Goal: Task Accomplishment & Management: Complete application form

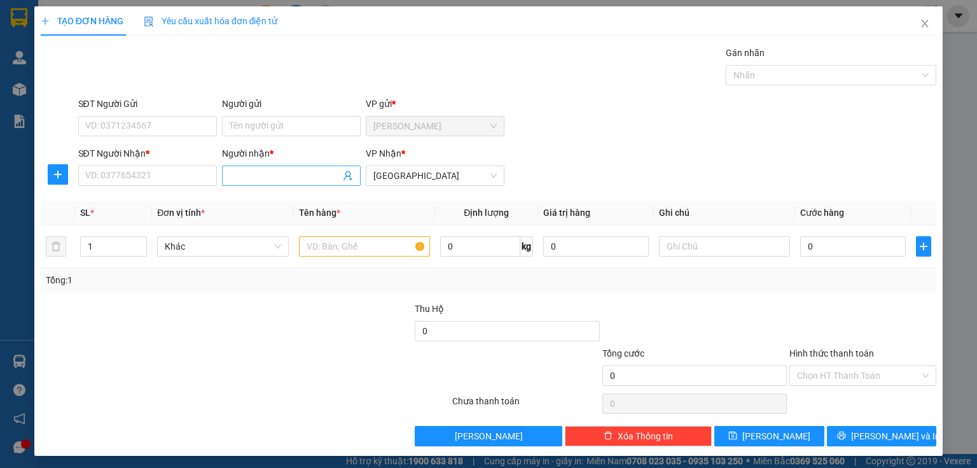
click at [239, 183] on span at bounding box center [291, 175] width 139 height 20
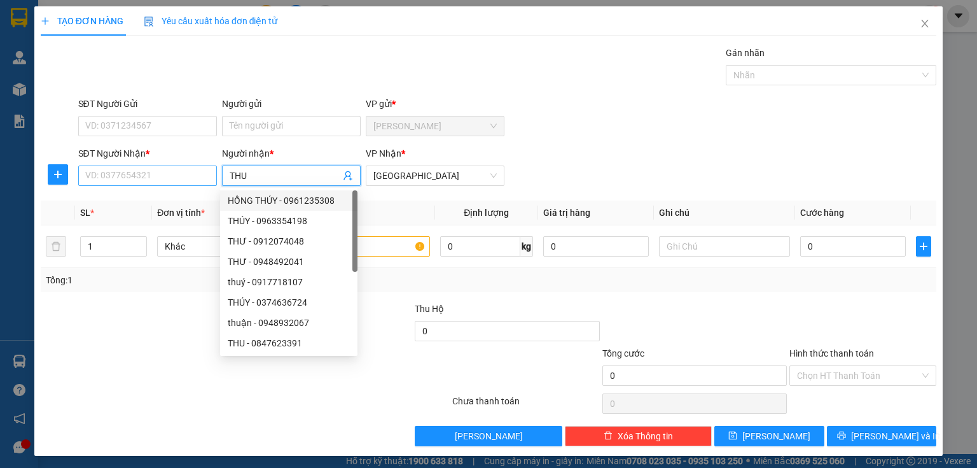
type input "THU"
click at [193, 179] on input "SĐT Người Nhận *" at bounding box center [147, 175] width 139 height 20
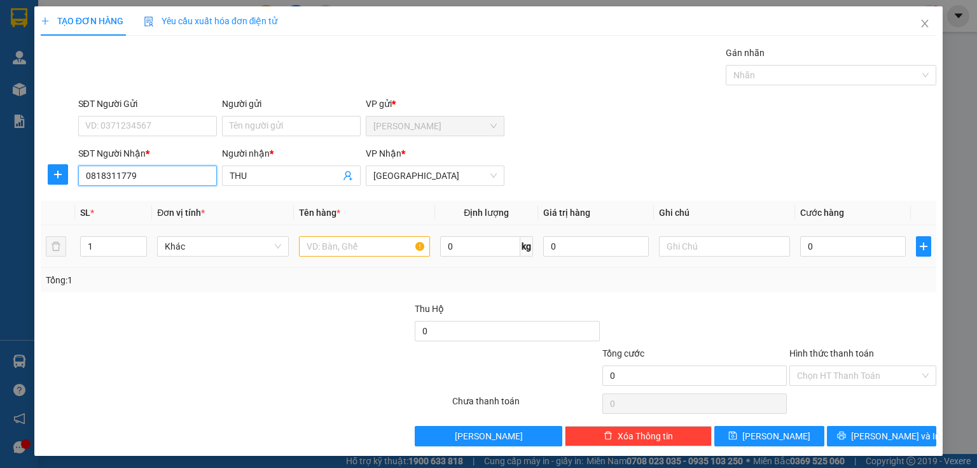
type input "0818311779"
click at [311, 247] on input "text" at bounding box center [364, 246] width 131 height 20
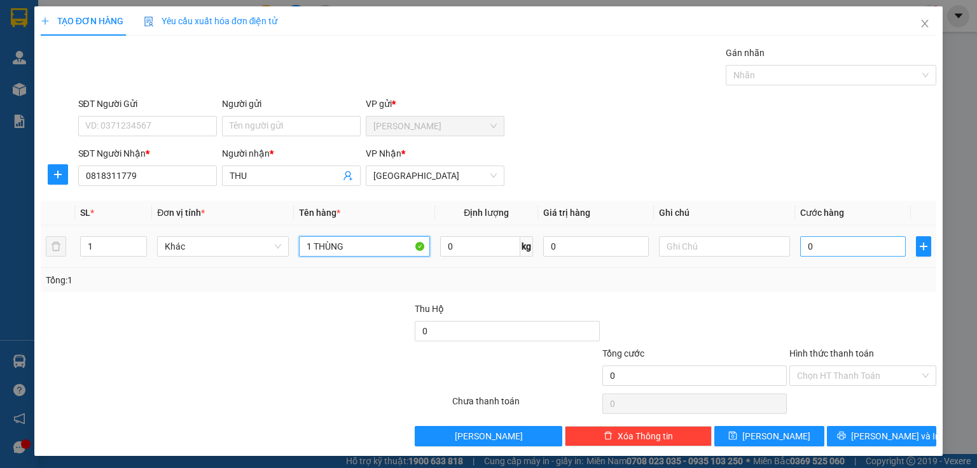
type input "1 THÙNG"
click at [811, 248] on input "0" at bounding box center [853, 246] width 106 height 20
type input "3"
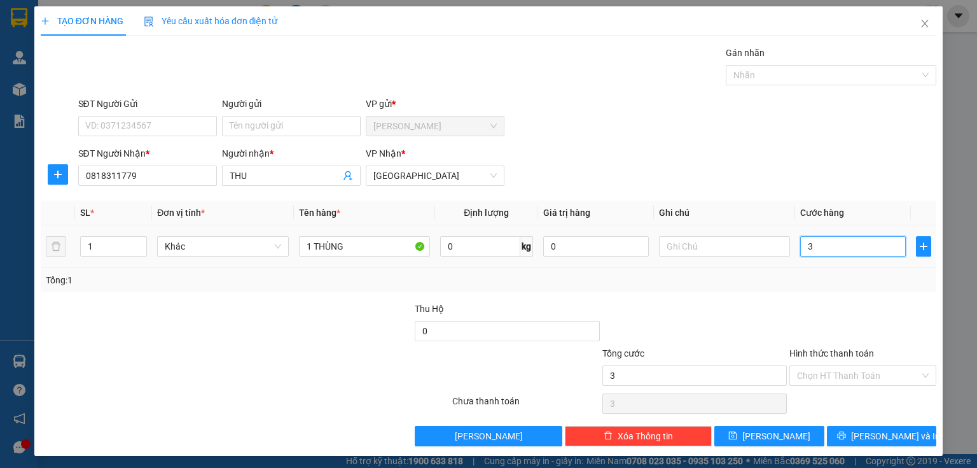
type input "30"
type input "300"
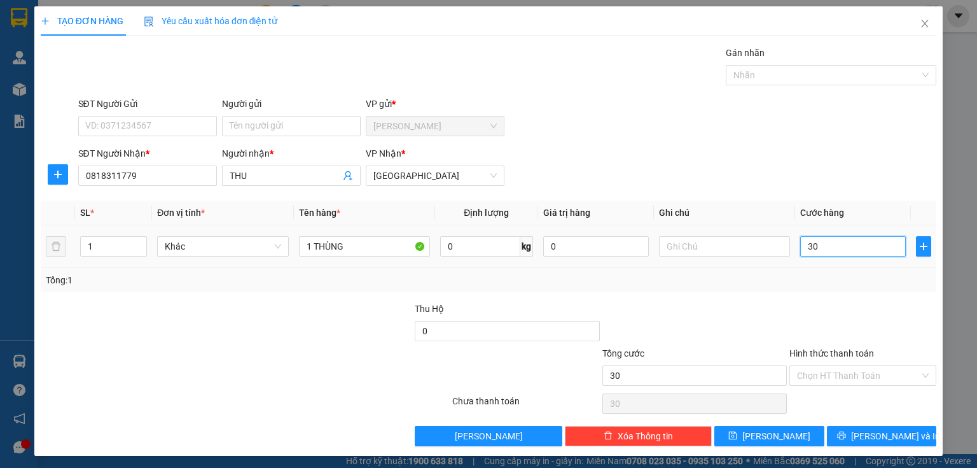
type input "300"
type input "3.000"
type input "30.000"
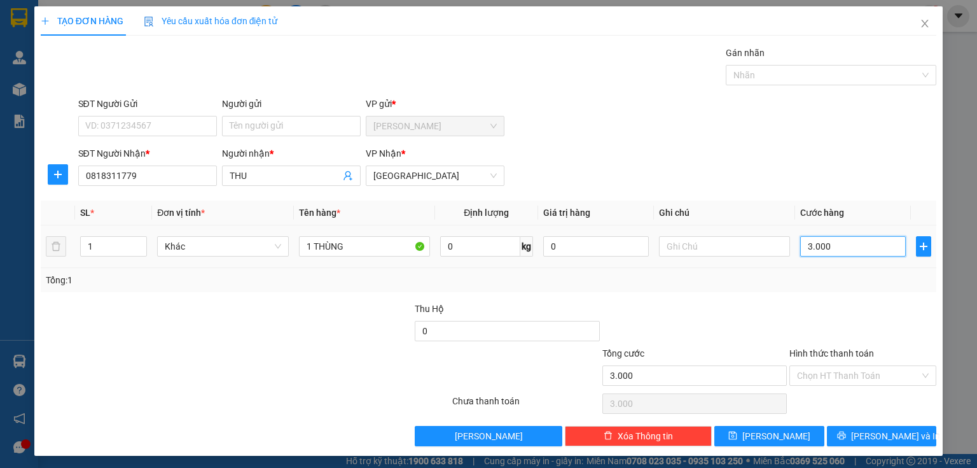
type input "30.000"
click at [805, 375] on input "Hình thức thanh toán" at bounding box center [858, 375] width 123 height 19
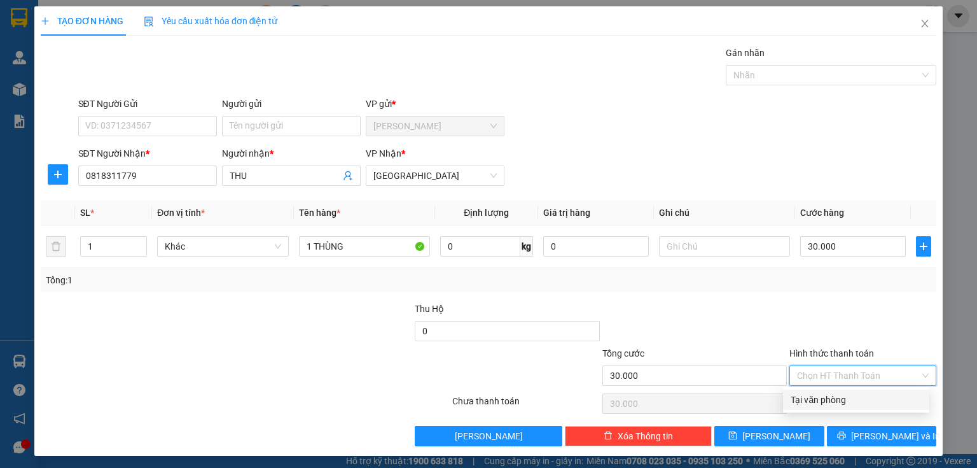
click at [802, 400] on div "Tại văn phòng" at bounding box center [856, 400] width 131 height 14
type input "0"
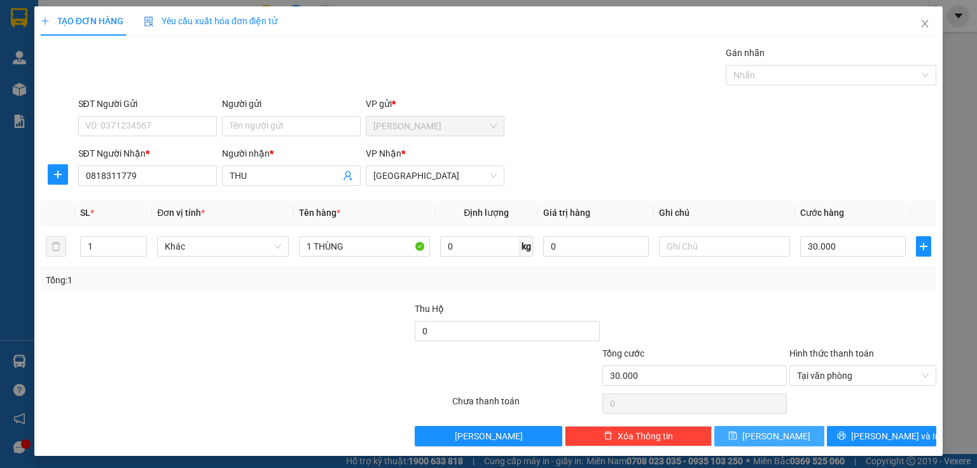
click at [774, 430] on span "[PERSON_NAME]" at bounding box center [777, 436] width 68 height 14
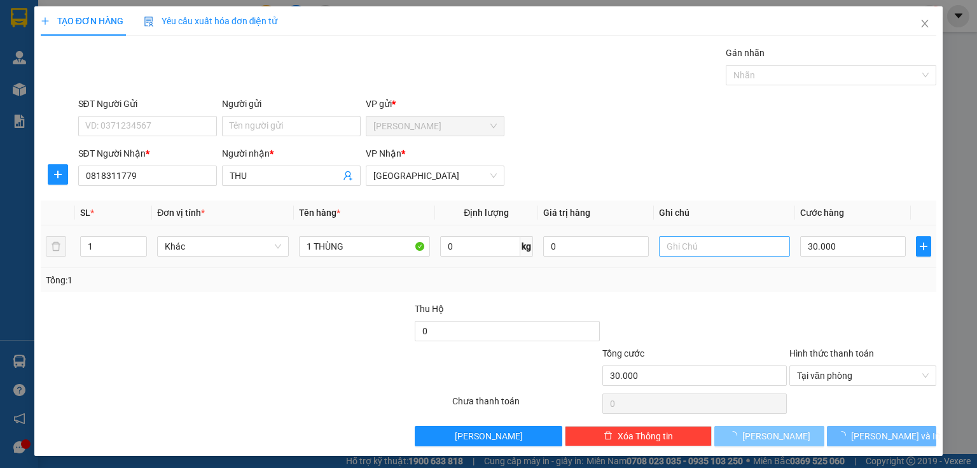
type input "0"
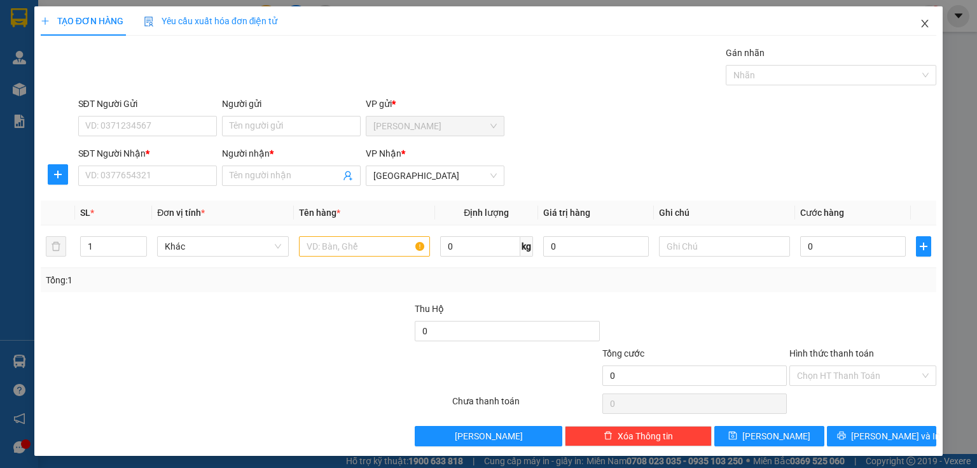
click at [920, 25] on icon "close" at bounding box center [925, 23] width 10 height 10
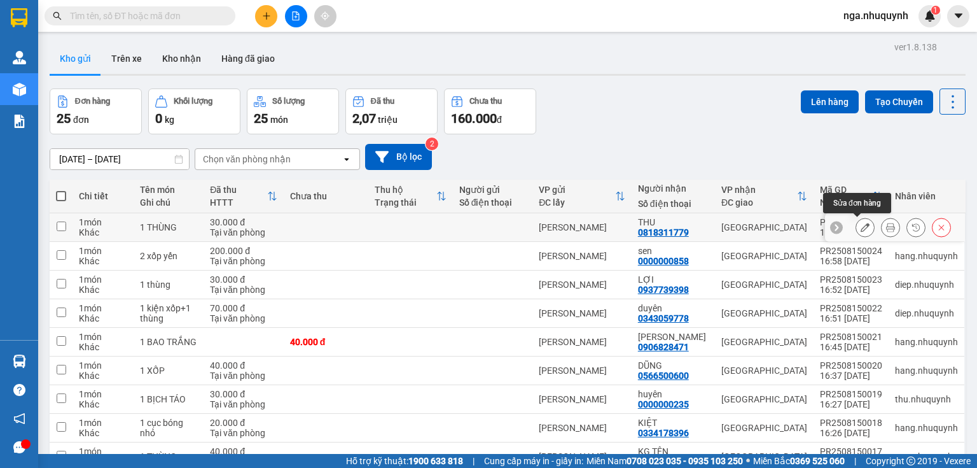
click at [856, 224] on button at bounding box center [865, 227] width 18 height 22
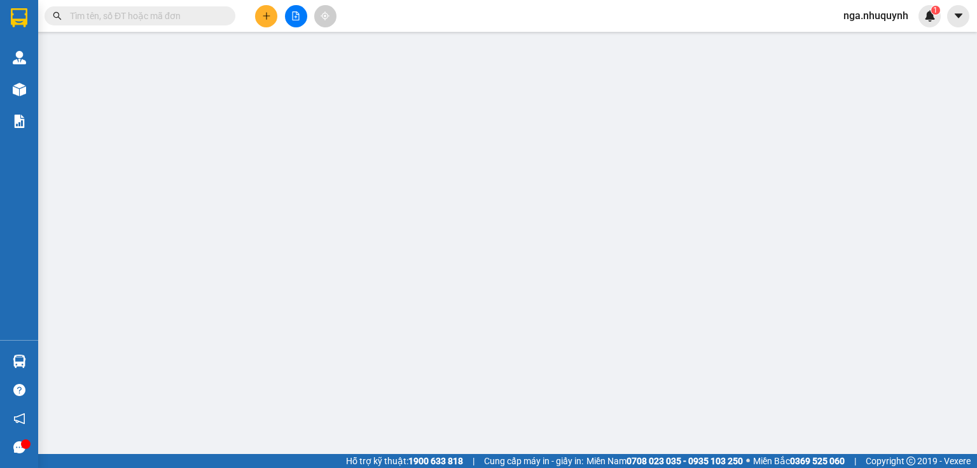
type input "0818311779"
type input "THU"
type input "30.000"
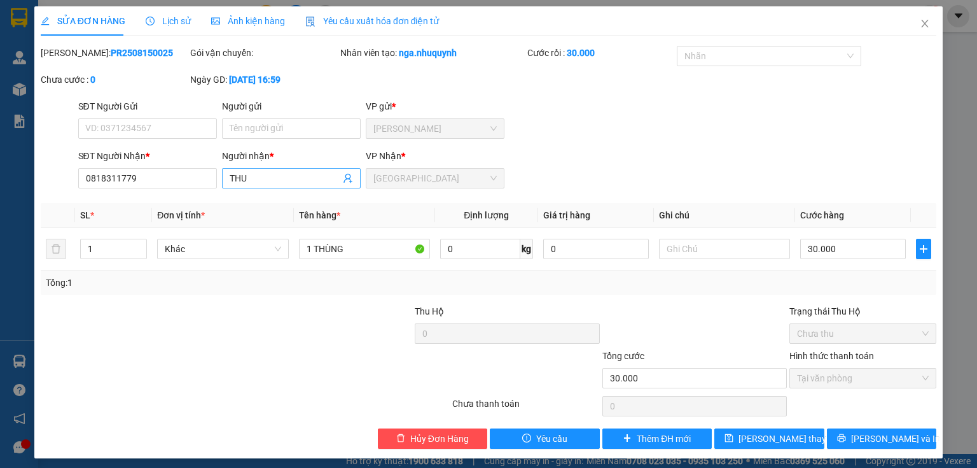
click at [262, 177] on input "THU" at bounding box center [285, 178] width 111 height 14
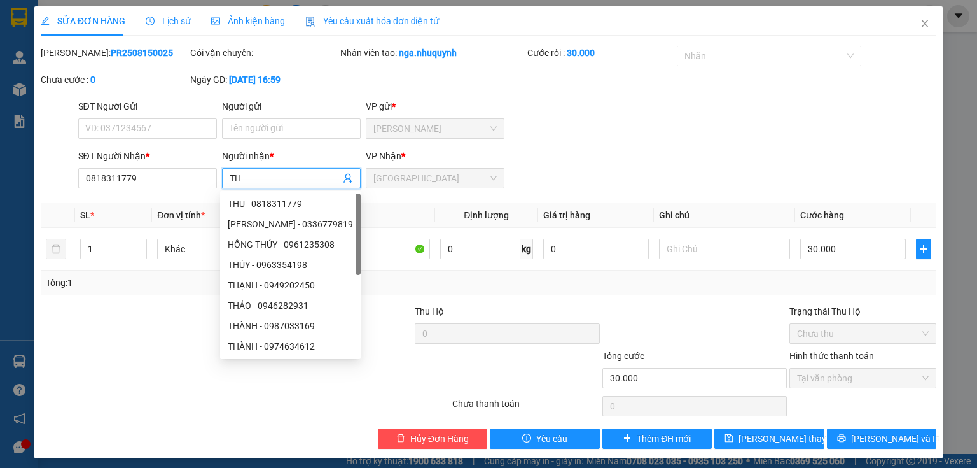
type input "T"
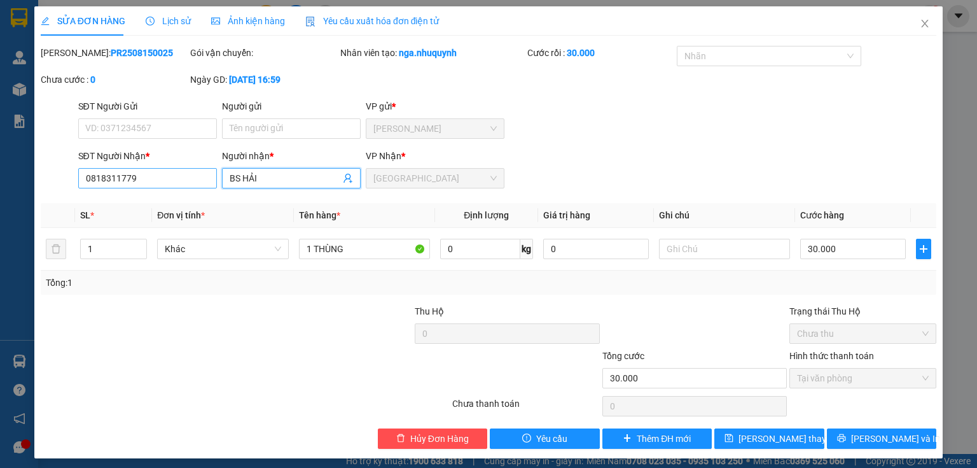
type input "BS HẢI"
click at [148, 178] on input "0818311779" at bounding box center [147, 178] width 139 height 20
type input "0"
type input "0358097555"
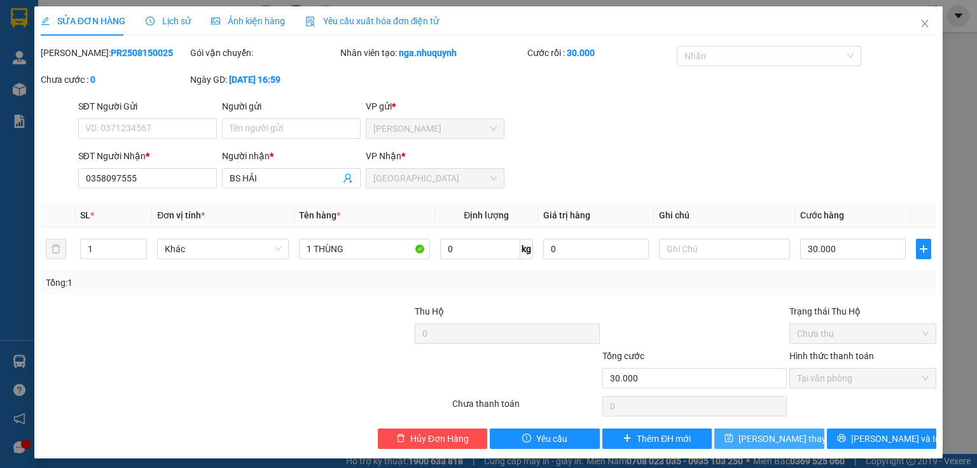
click at [764, 437] on span "[PERSON_NAME] thay đổi" at bounding box center [790, 438] width 102 height 14
